Goal: Information Seeking & Learning: Understand process/instructions

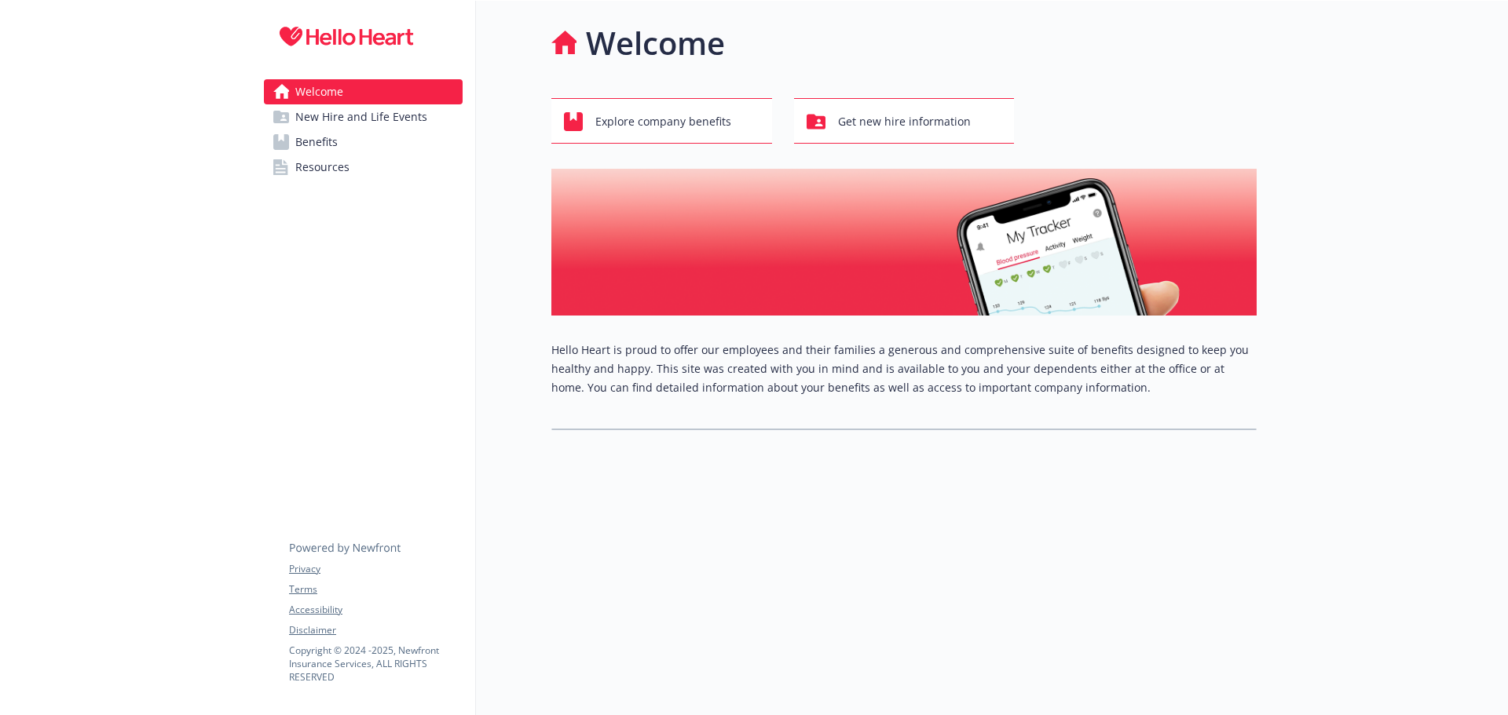
click at [325, 143] on span "Benefits" at bounding box center [316, 142] width 42 height 25
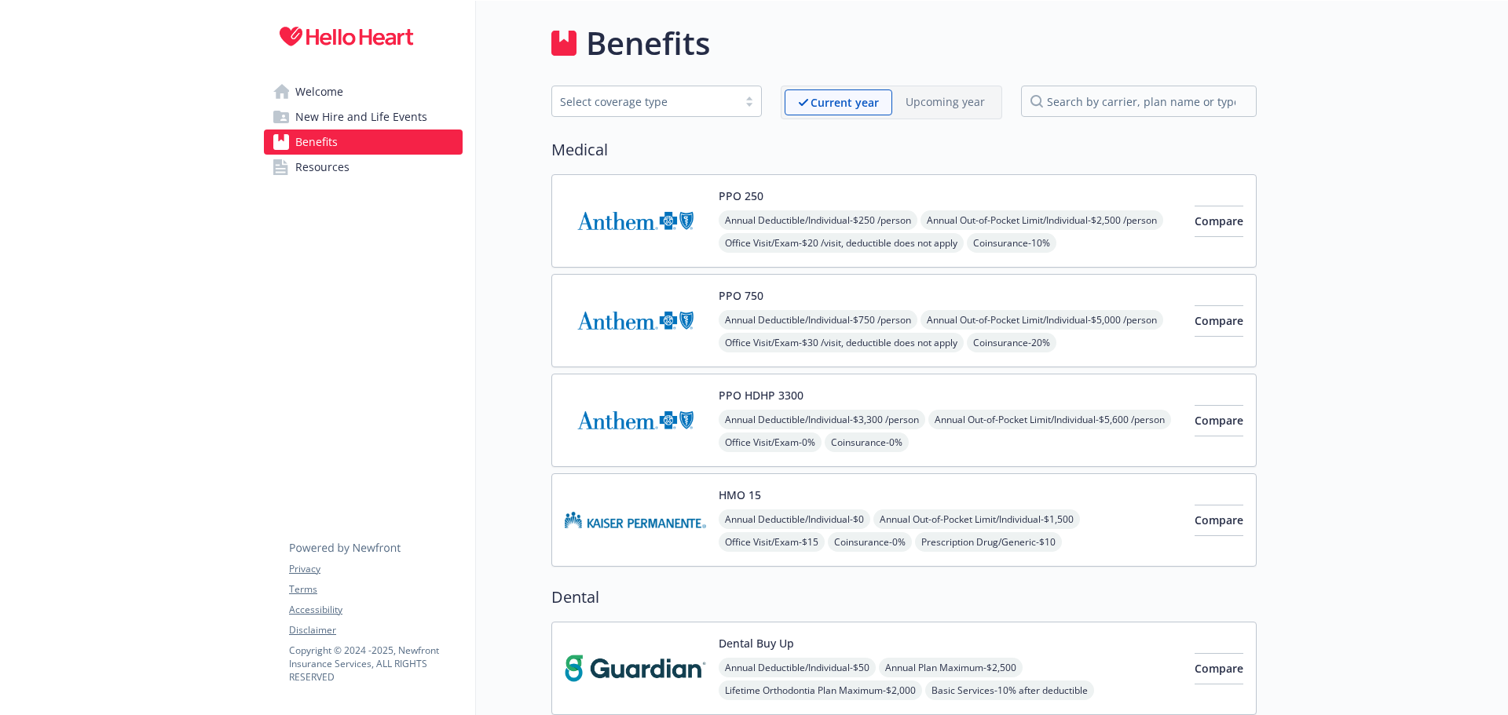
click at [986, 215] on div "Annual Deductible/Individual - $250 /person Annual Out-of-Pocket Limit/Individu…" at bounding box center [950, 277] width 463 height 134
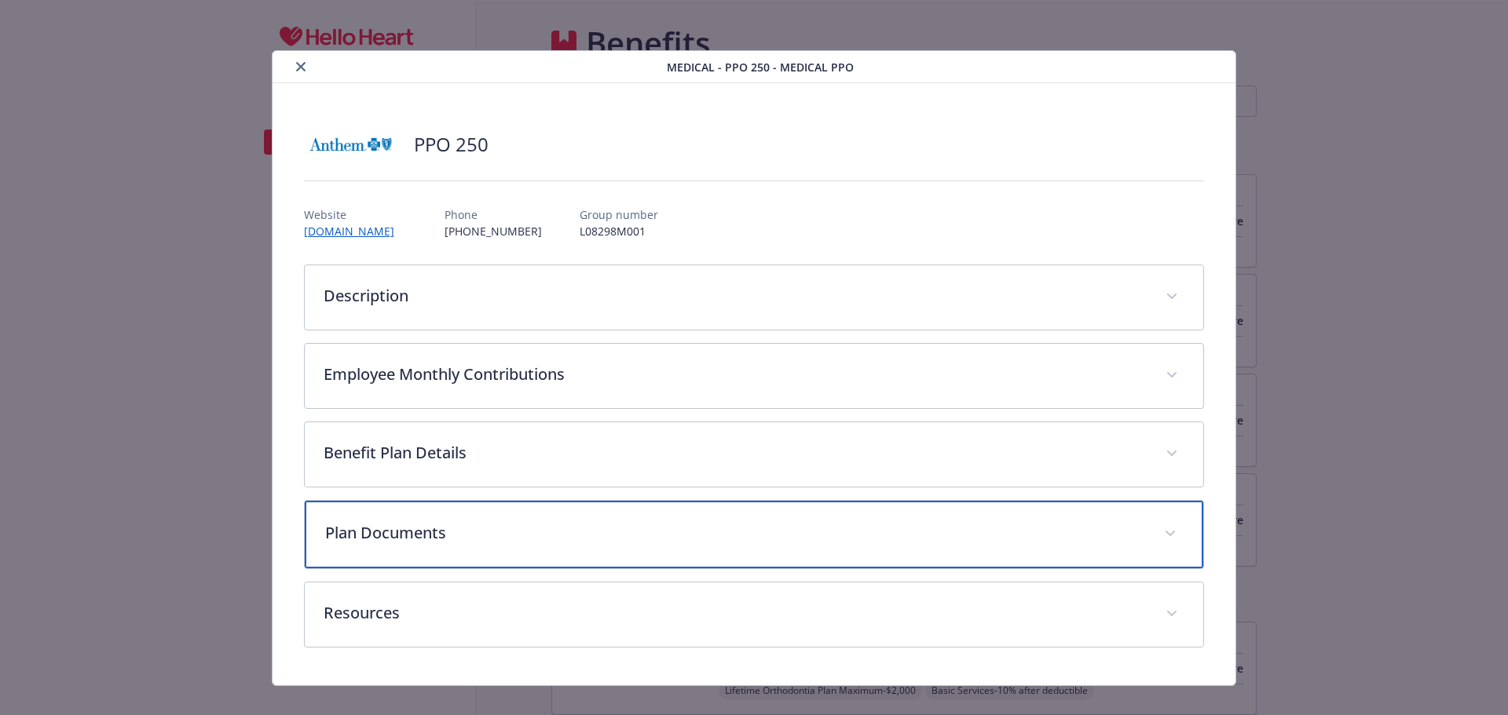
click at [470, 545] on div "Plan Documents" at bounding box center [754, 535] width 899 height 68
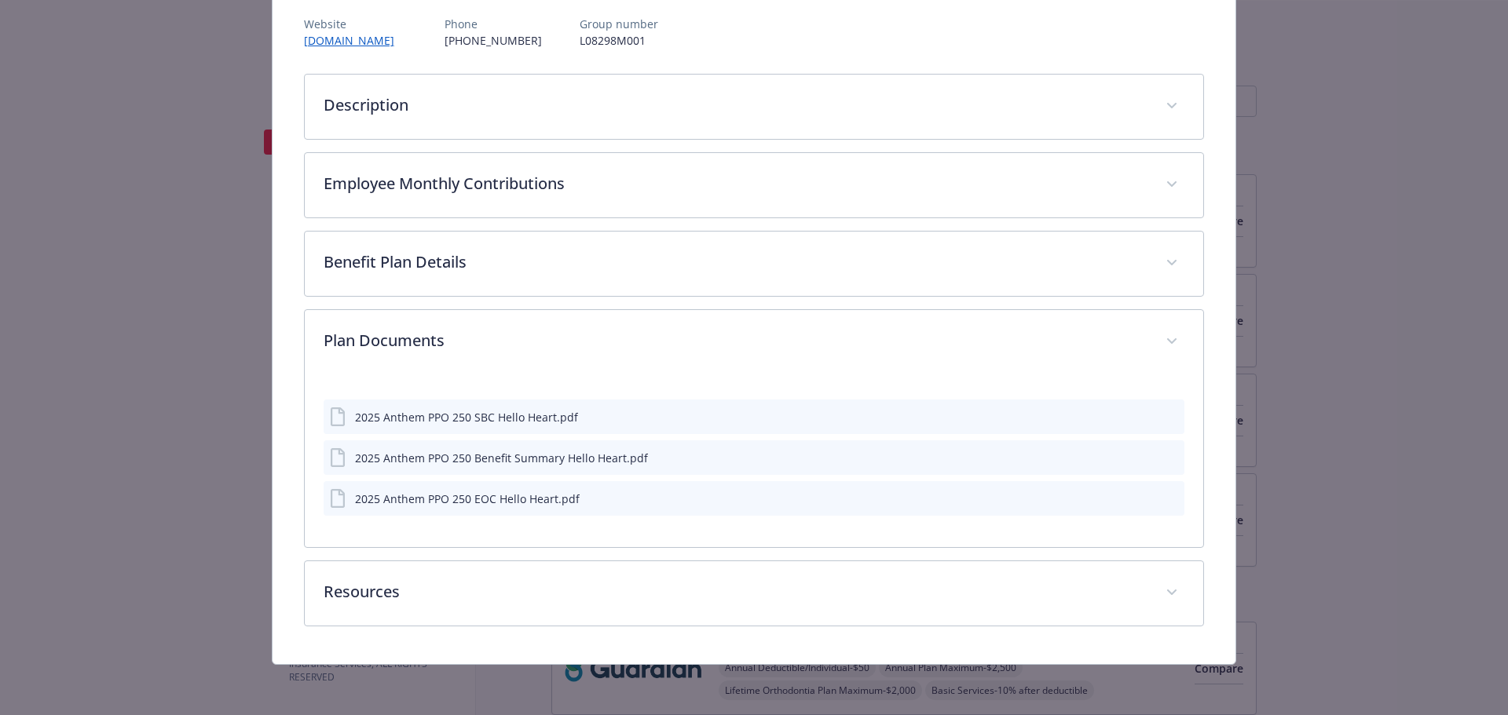
scroll to position [191, 0]
